Goal: Information Seeking & Learning: Compare options

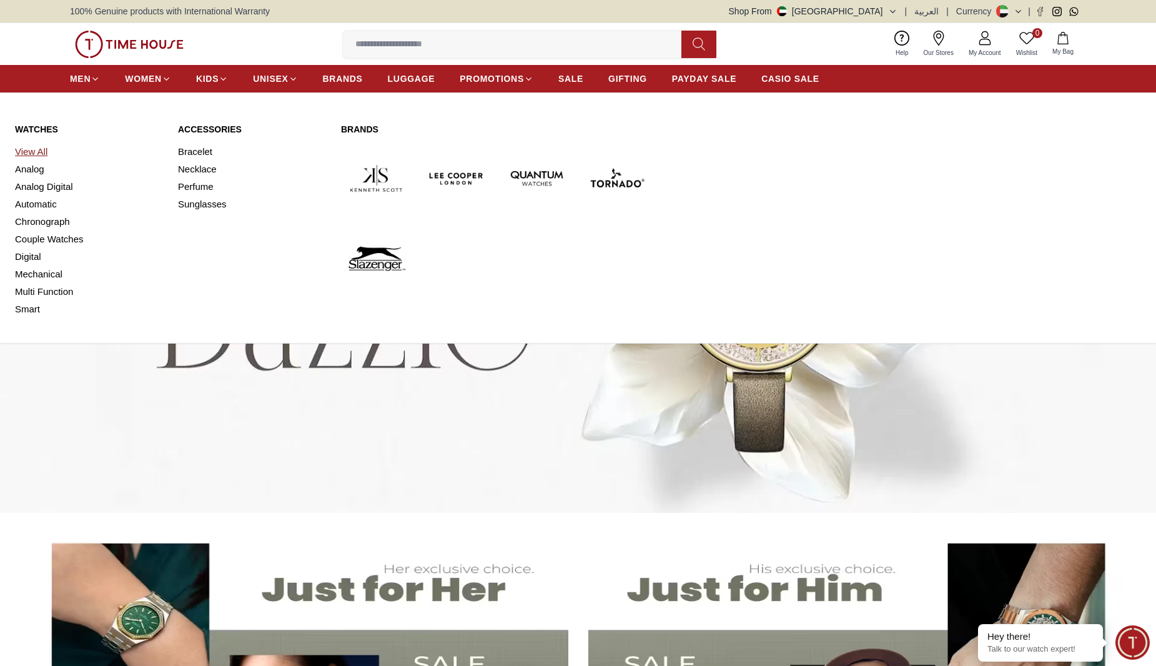
click at [34, 150] on link "View All" at bounding box center [89, 151] width 148 height 17
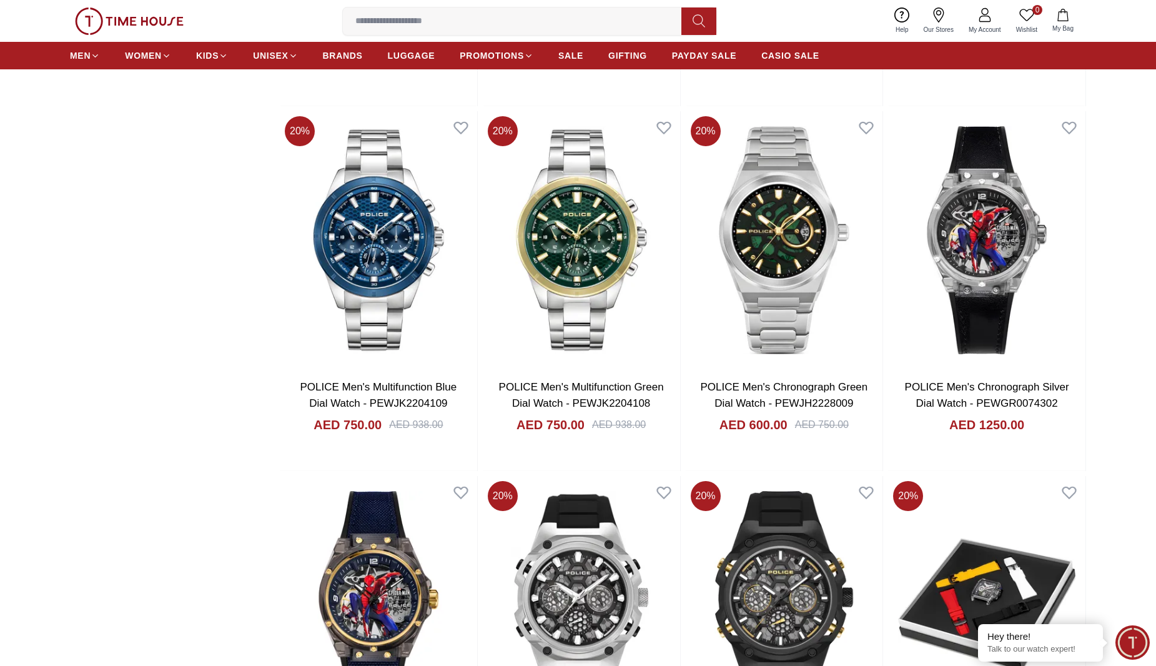
scroll to position [1747, 0]
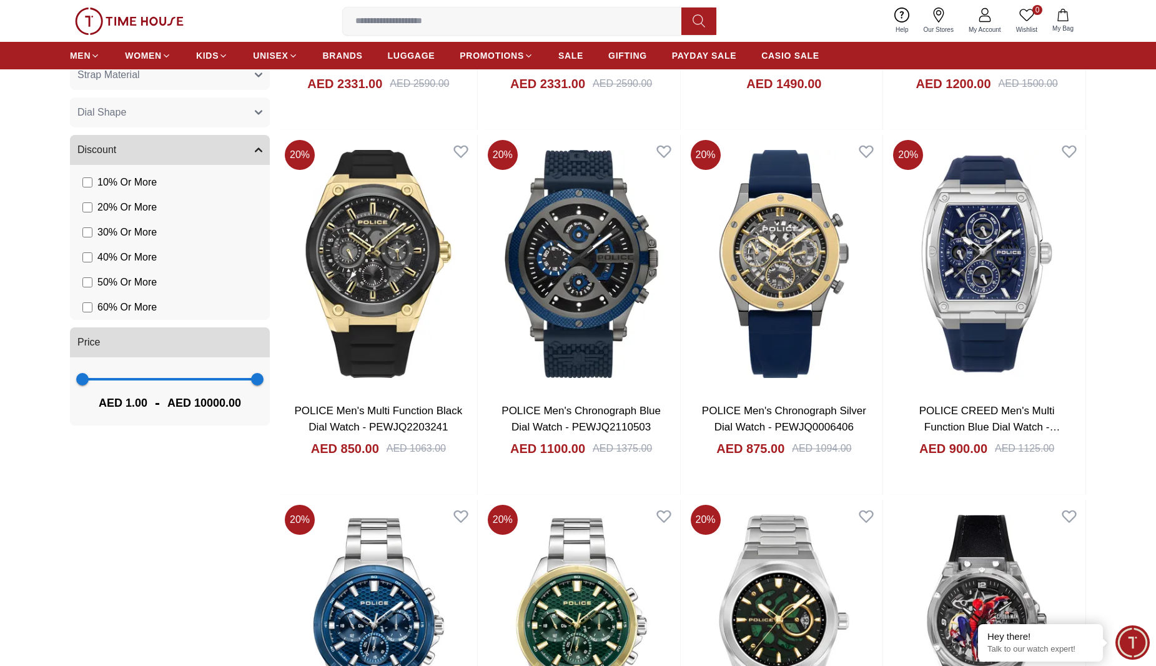
scroll to position [194, 0]
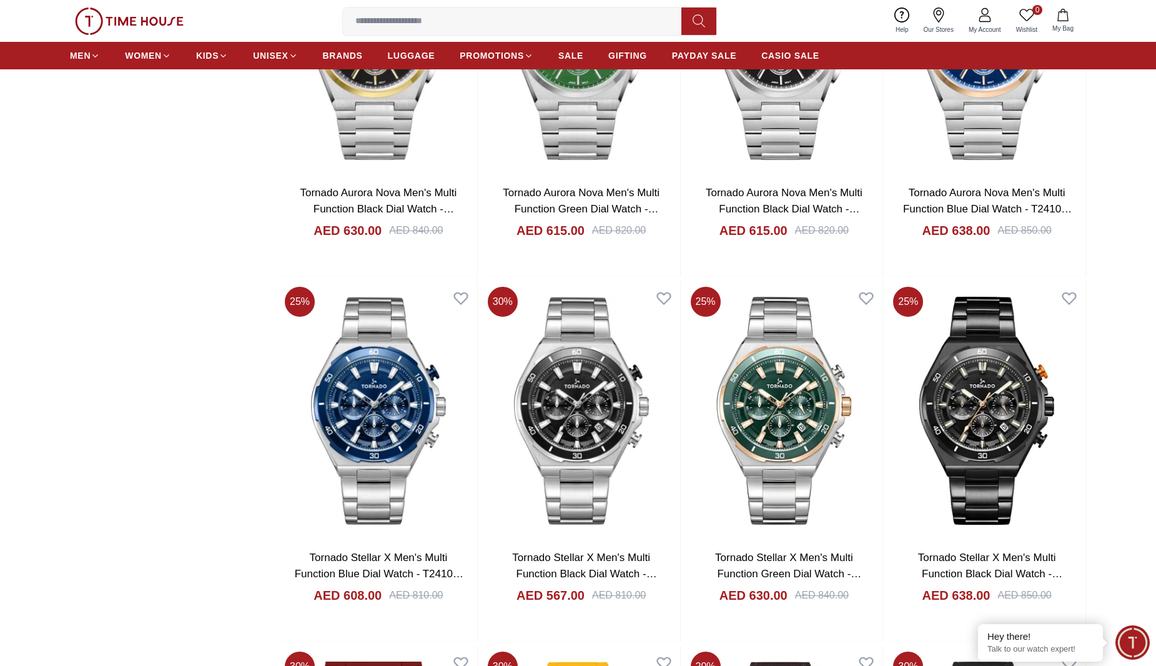
scroll to position [1941, 0]
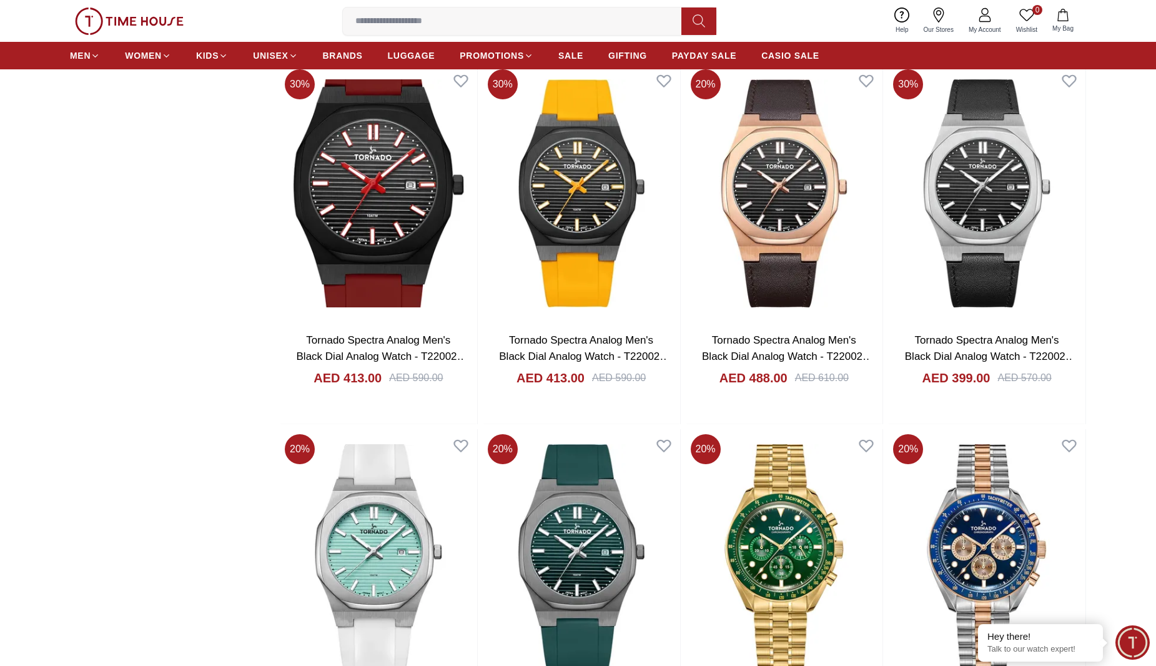
click at [1137, 439] on section "Filter By Clear Brands Quantum [PERSON_NAME] Slazenger [PERSON_NAME] Tornado CA…" at bounding box center [578, 55] width 1156 height 3719
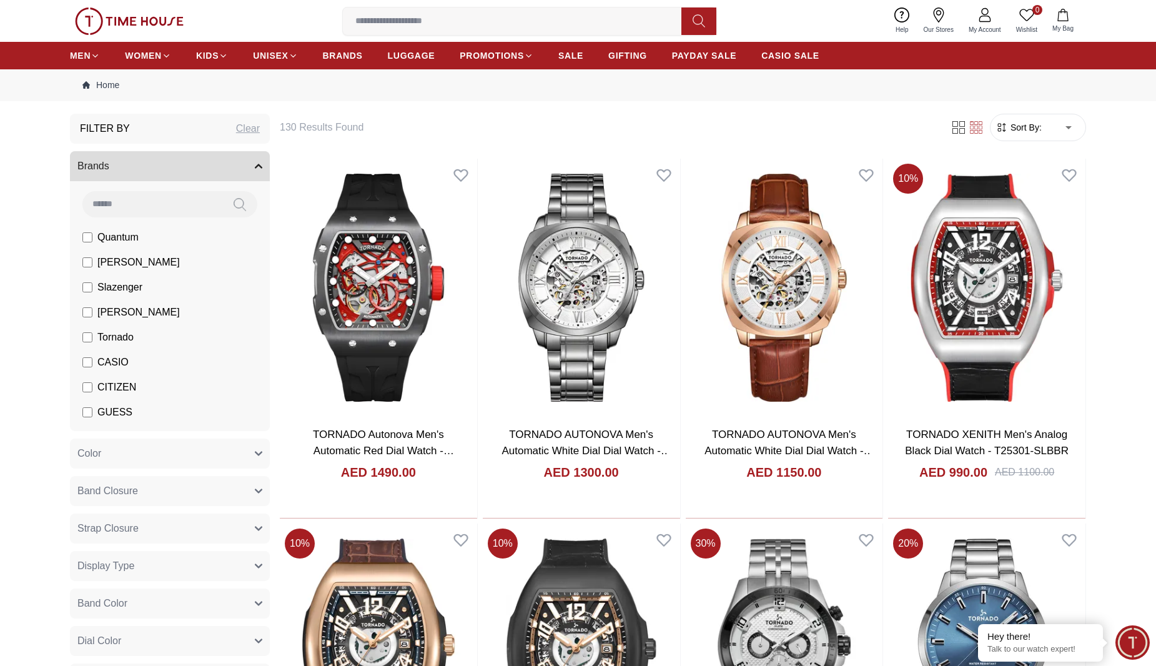
scroll to position [0, 0]
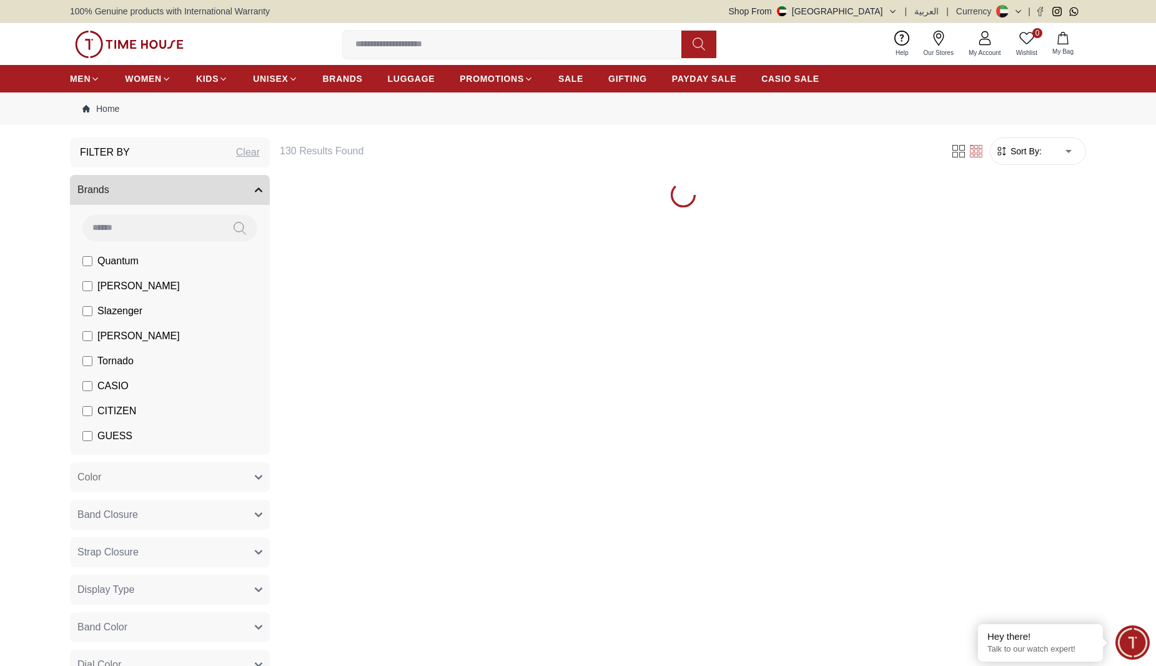
click at [37, 349] on section "Filter By Clear Brands Quantum [PERSON_NAME] Slazenger [PERSON_NAME] Tornado CA…" at bounding box center [578, 673] width 1156 height 1072
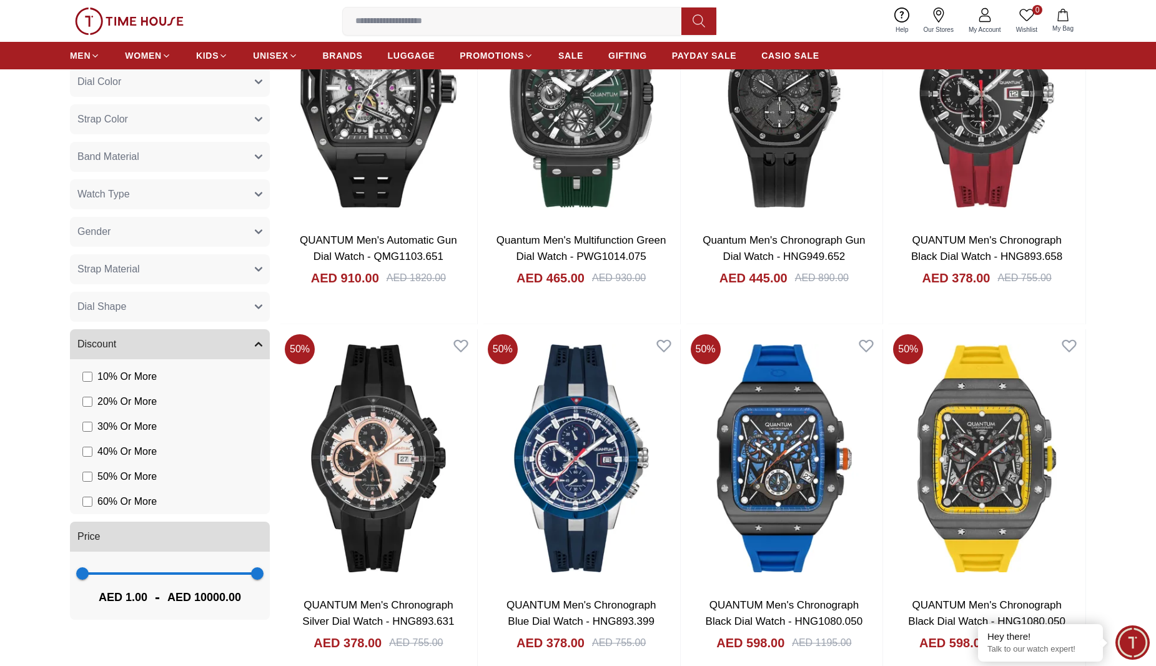
scroll to position [1165, 0]
